Goal: Information Seeking & Learning: Understand process/instructions

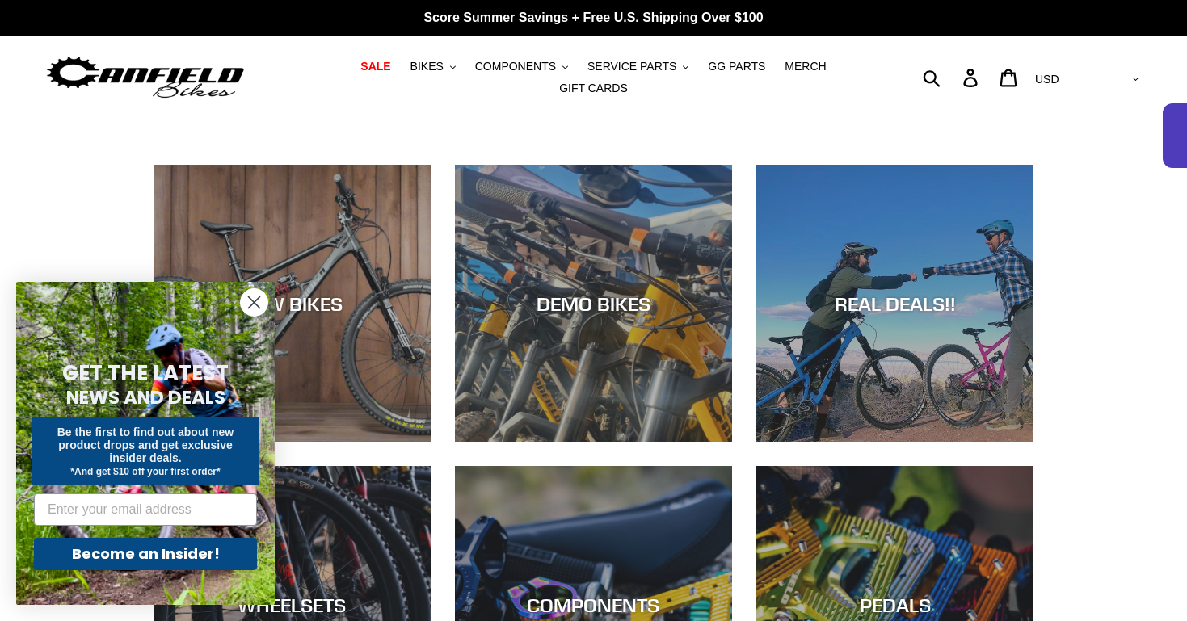
click at [250, 308] on circle "Close dialog" at bounding box center [254, 302] width 27 height 27
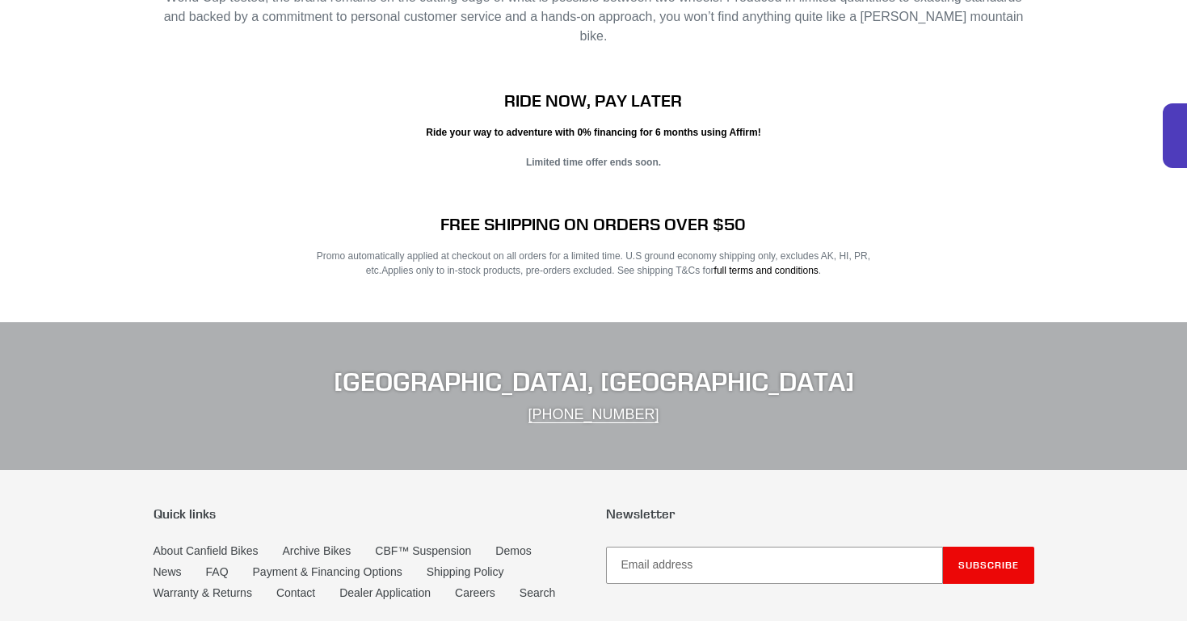
scroll to position [2665, 0]
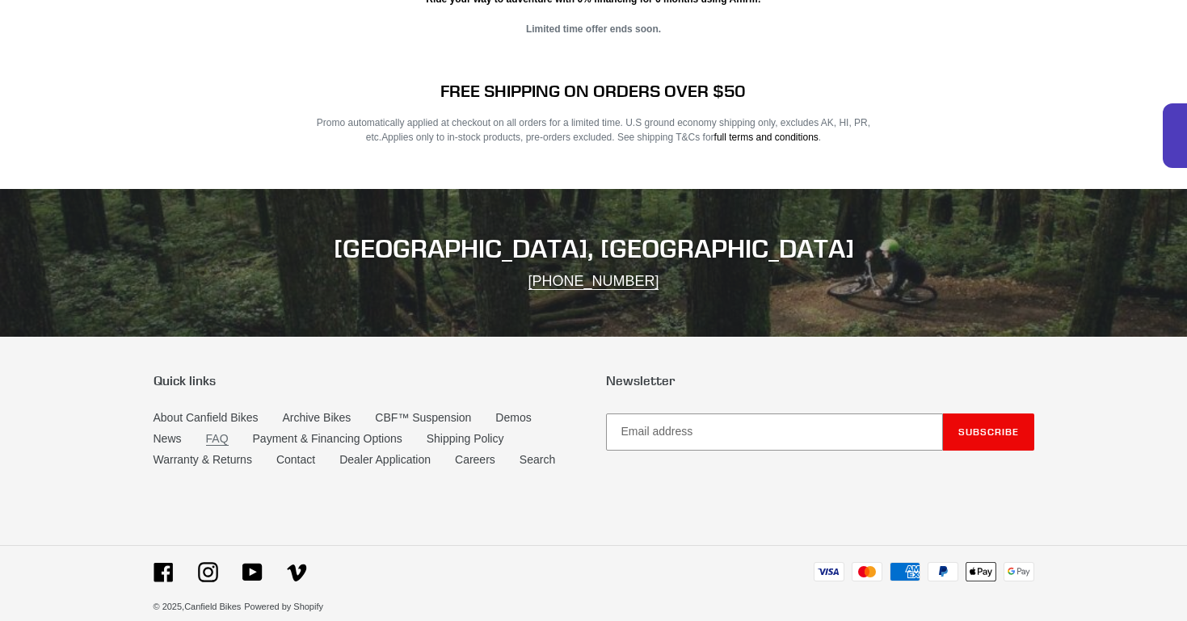
click at [219, 432] on link "FAQ" at bounding box center [217, 439] width 23 height 14
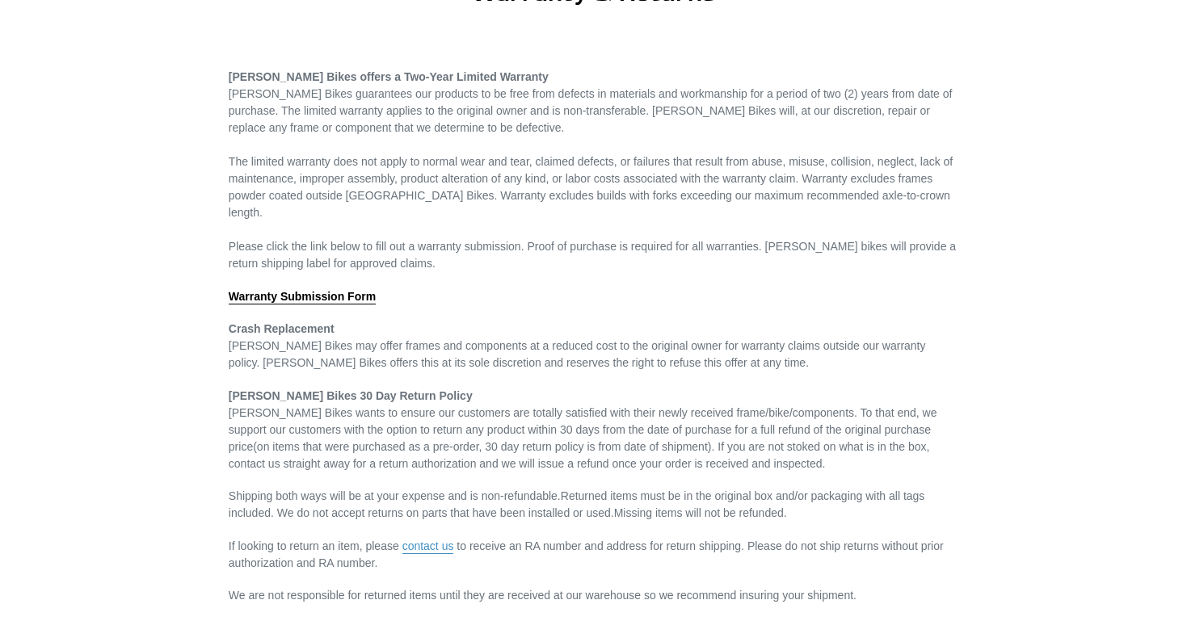
scroll to position [140, 0]
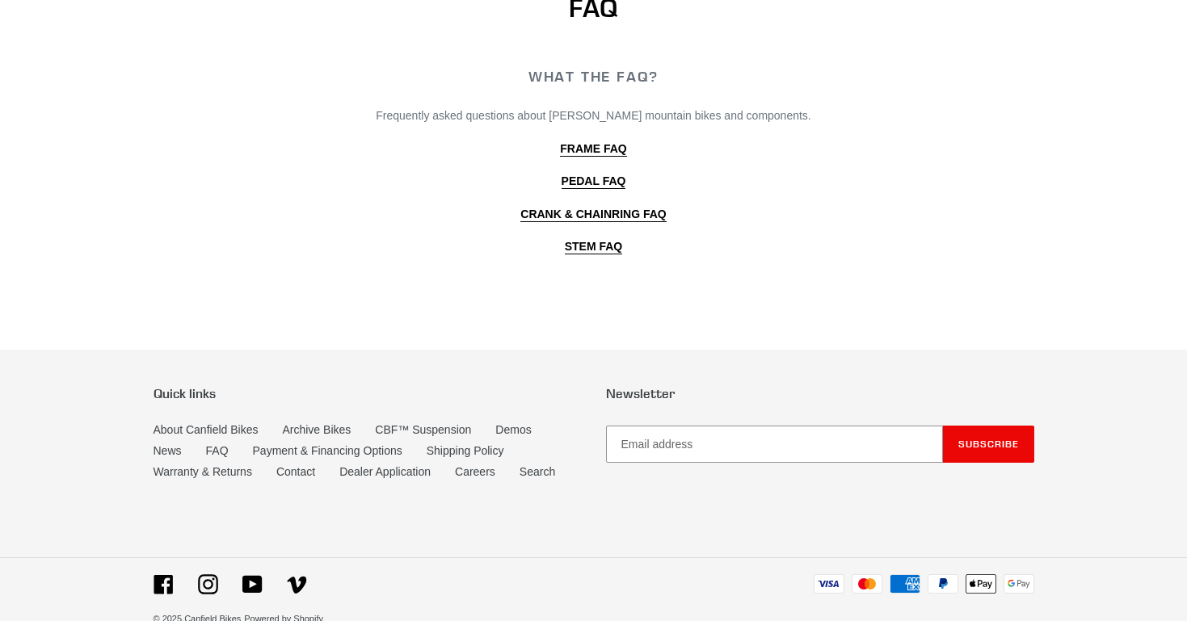
scroll to position [206, 0]
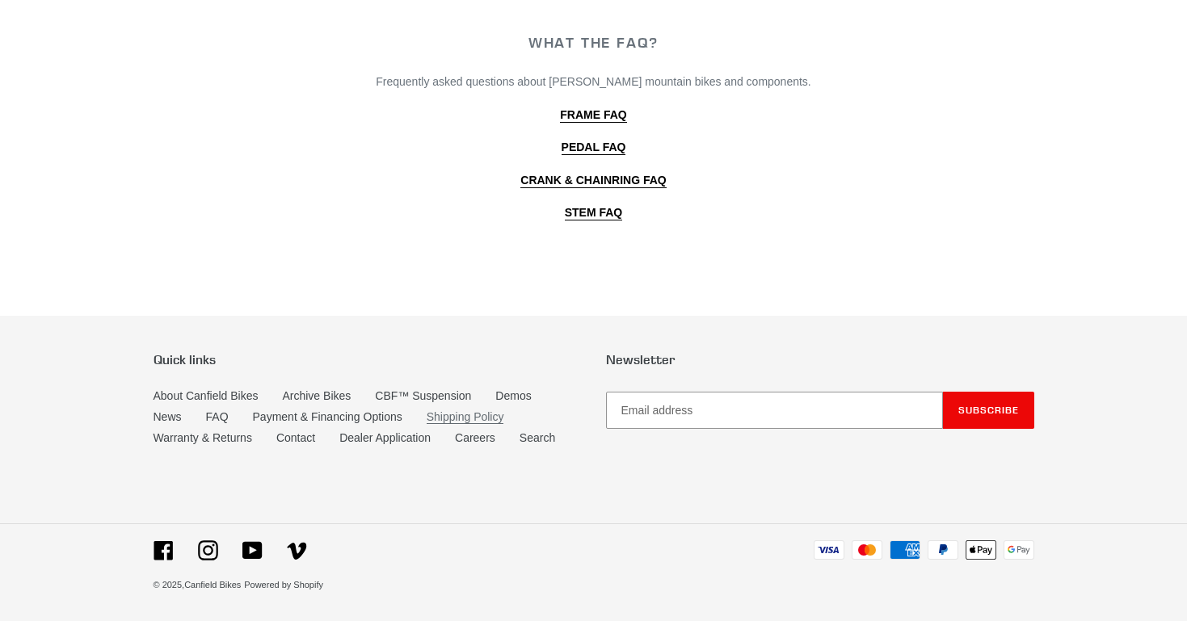
click at [448, 410] on link "Shipping Policy" at bounding box center [466, 417] width 78 height 14
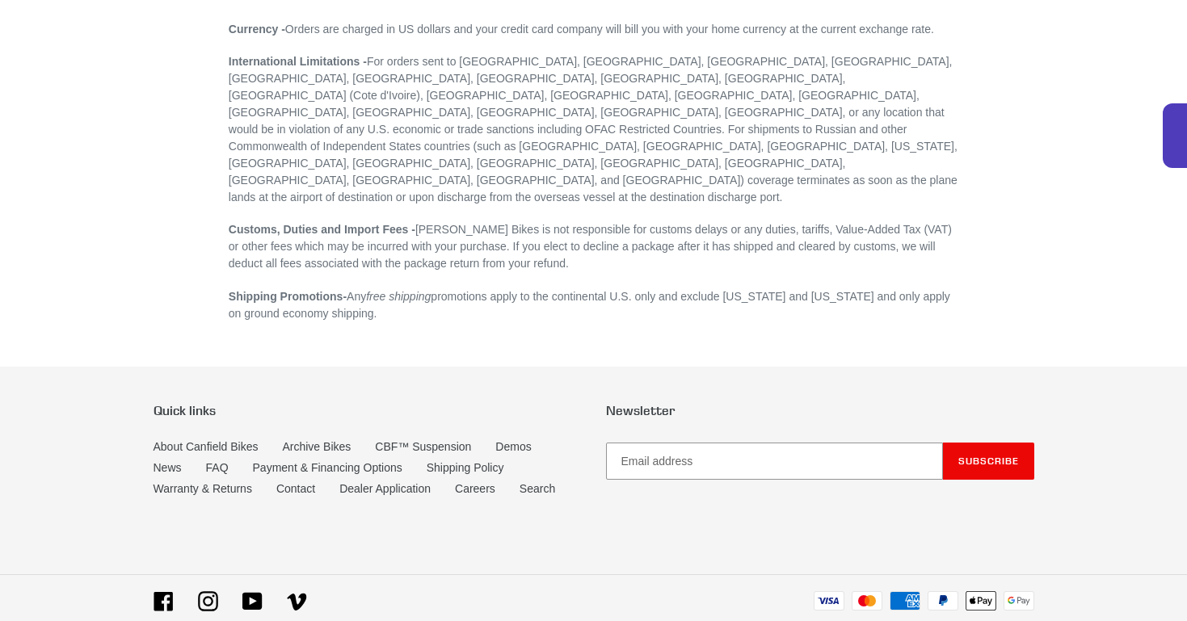
click at [652, 367] on footer "Quick links About Canfield Bikes Archive Bikes CBF™ Suspension Demos News FAQ P…" at bounding box center [593, 519] width 1187 height 305
